Goal: Task Accomplishment & Management: Manage account settings

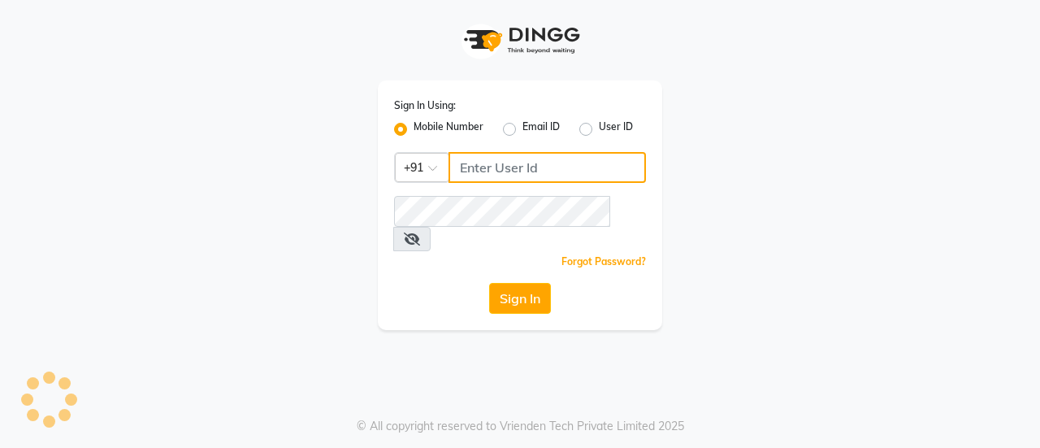
click at [530, 167] on input "Username" at bounding box center [546, 167] width 197 height 31
type input "8826122665"
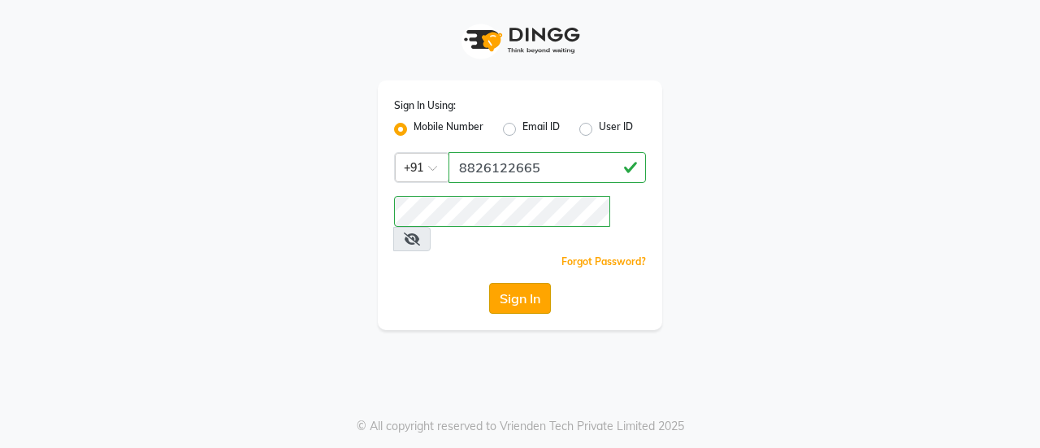
click at [523, 283] on button "Sign In" at bounding box center [520, 298] width 62 height 31
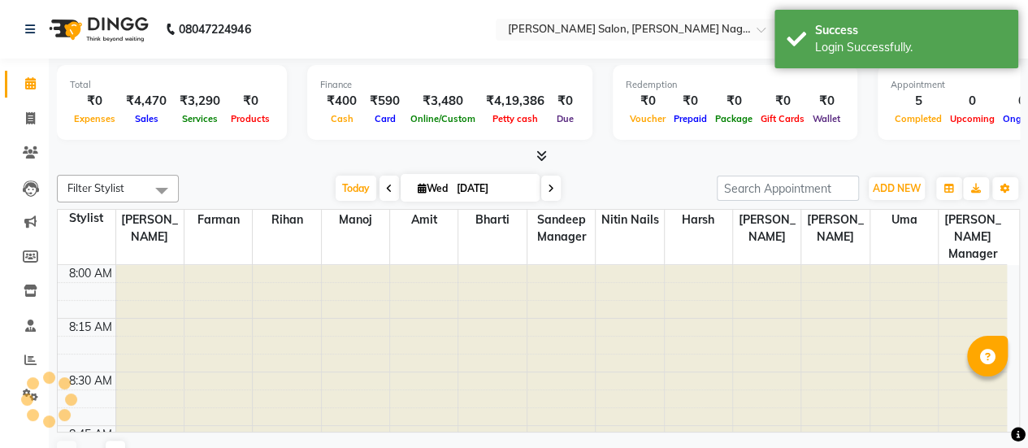
select select "en"
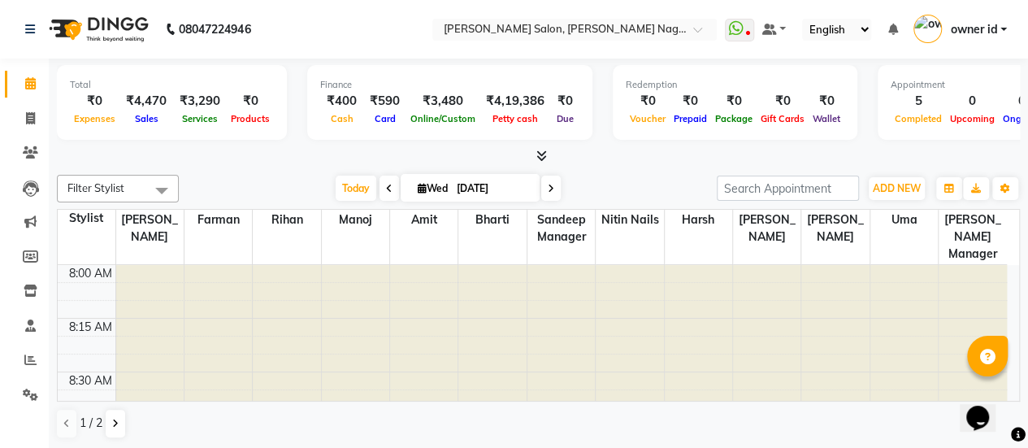
click at [323, 145] on div "Total ₹0 Expenses ₹4,470 Sales ₹3,290 Services ₹0 Products Finance ₹400 Cash ₹5…" at bounding box center [538, 111] width 963 height 106
